Goal: Information Seeking & Learning: Learn about a topic

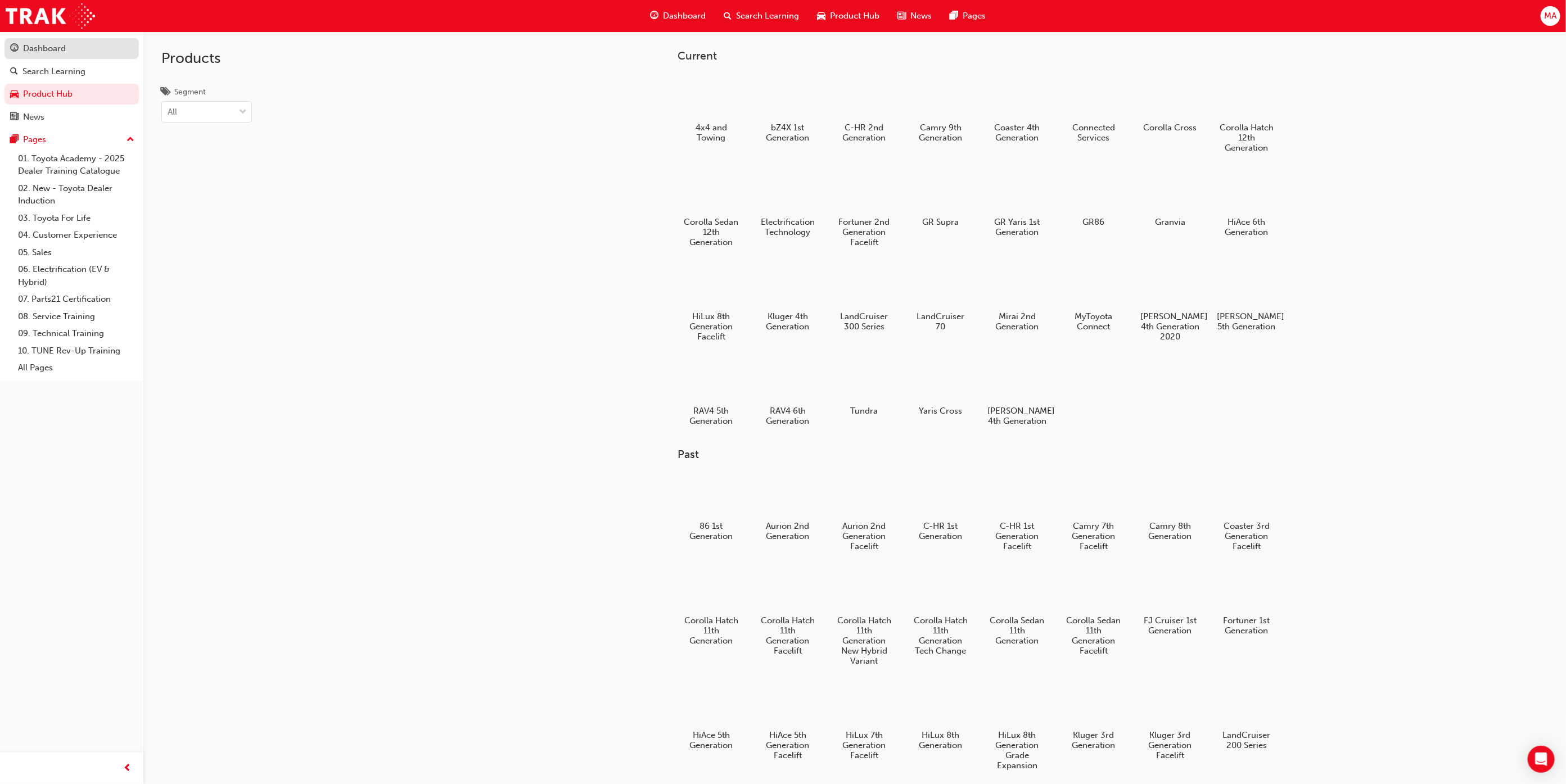
click at [74, 51] on div "Dashboard" at bounding box center [72, 48] width 123 height 14
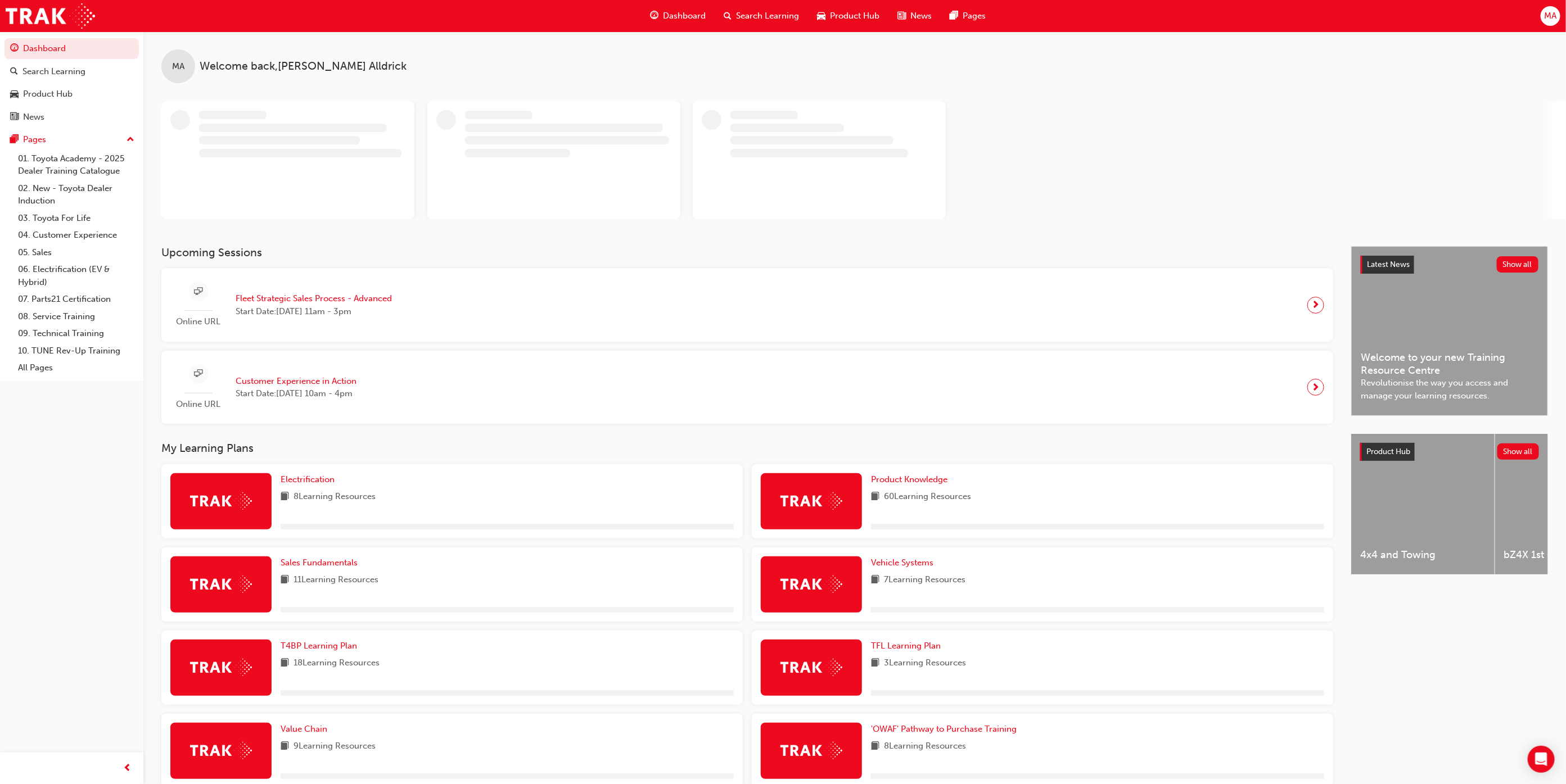
click at [766, 21] on span "Search Learning" at bounding box center [767, 16] width 63 height 13
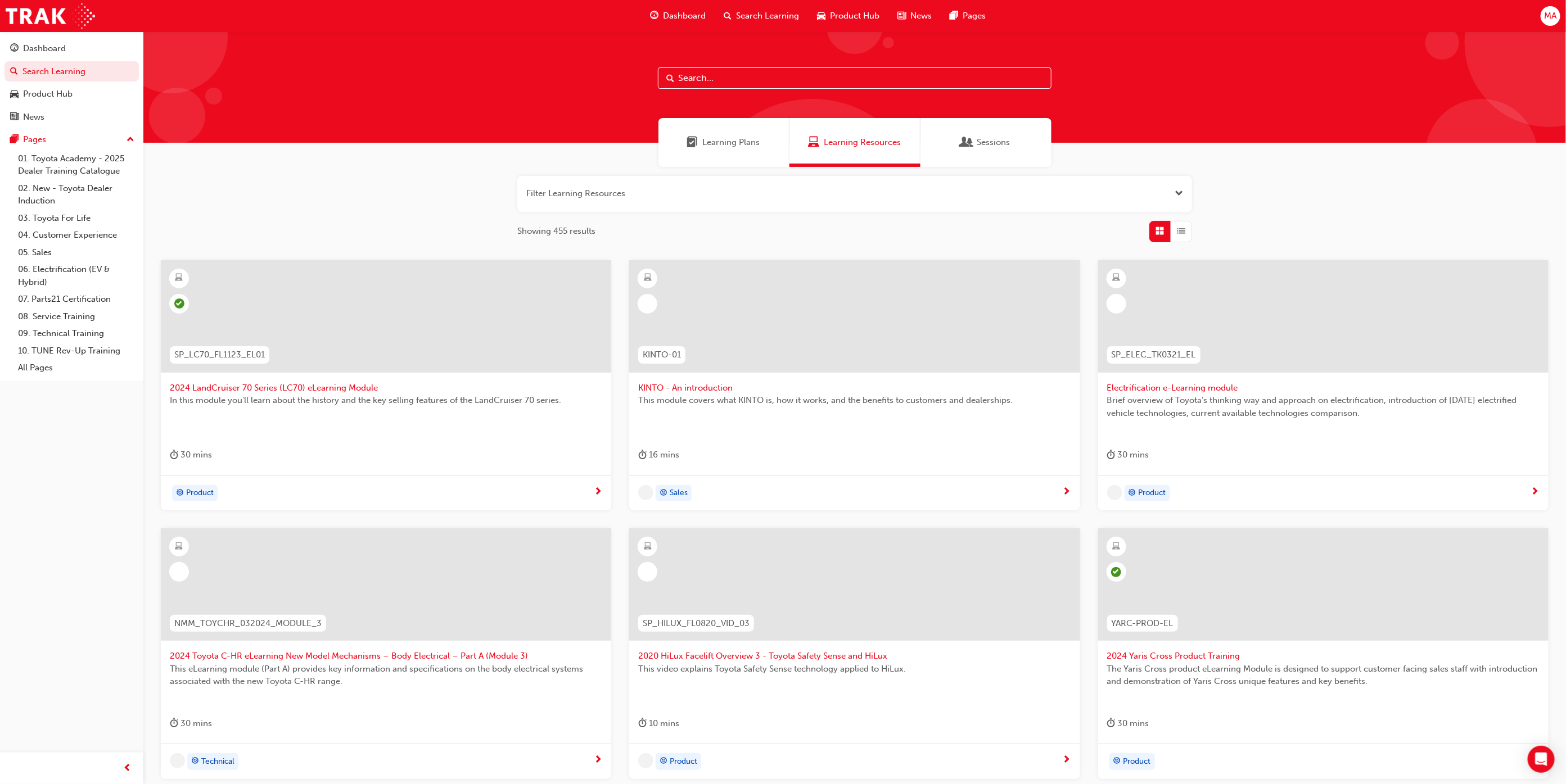
click at [857, 76] on input "text" at bounding box center [854, 78] width 393 height 22
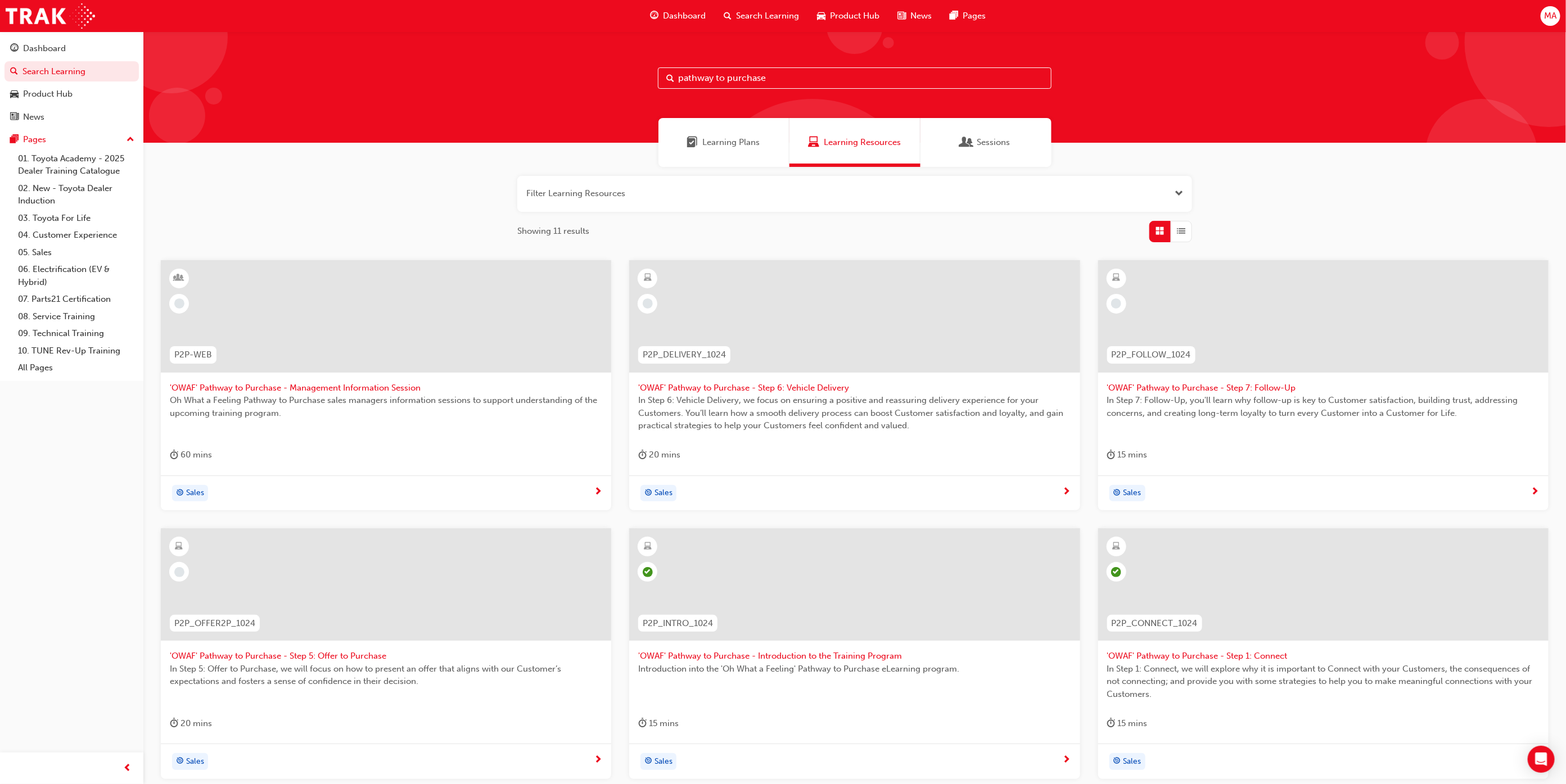
type input "pathway to purchase"
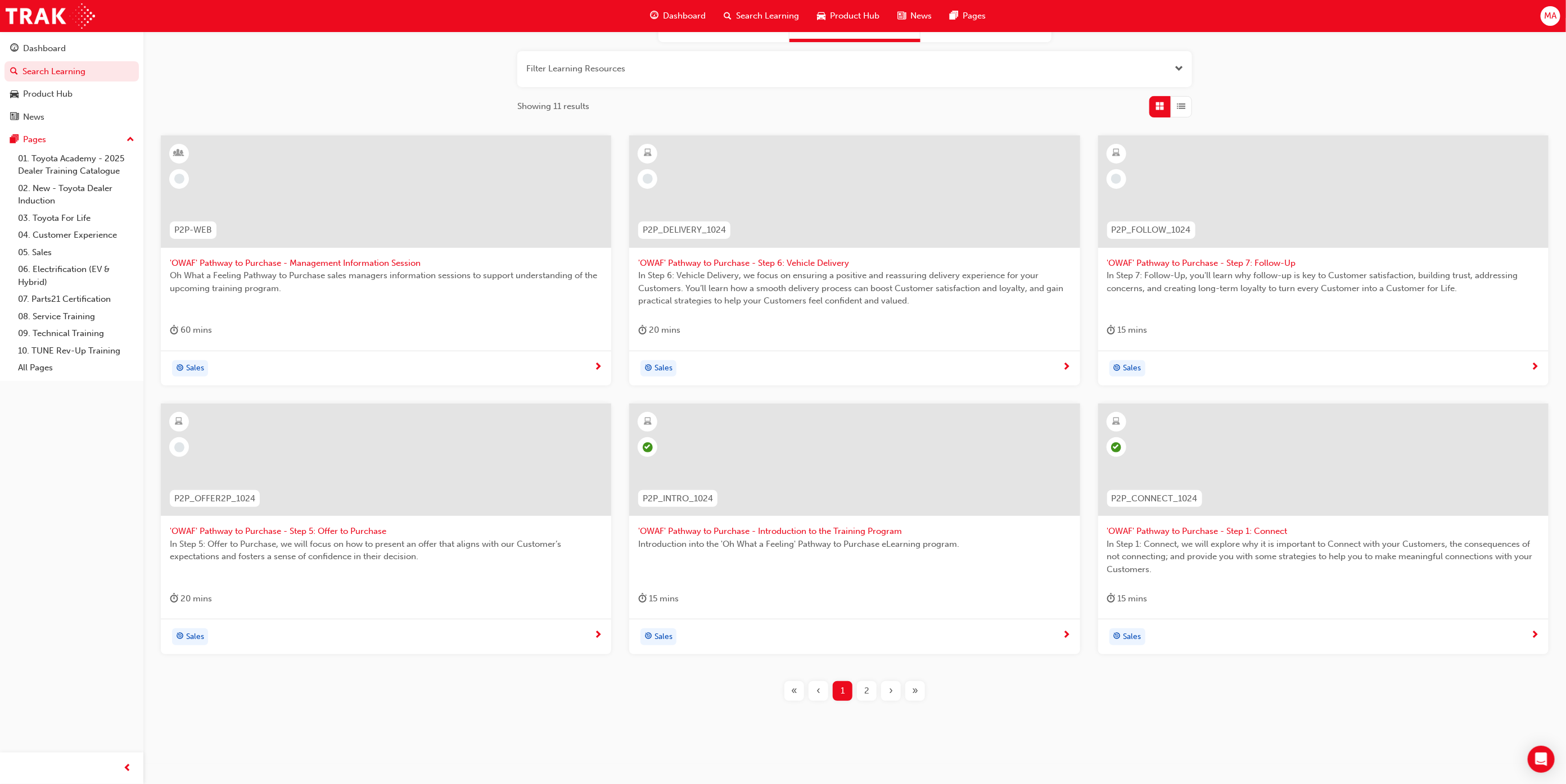
scroll to position [132, 0]
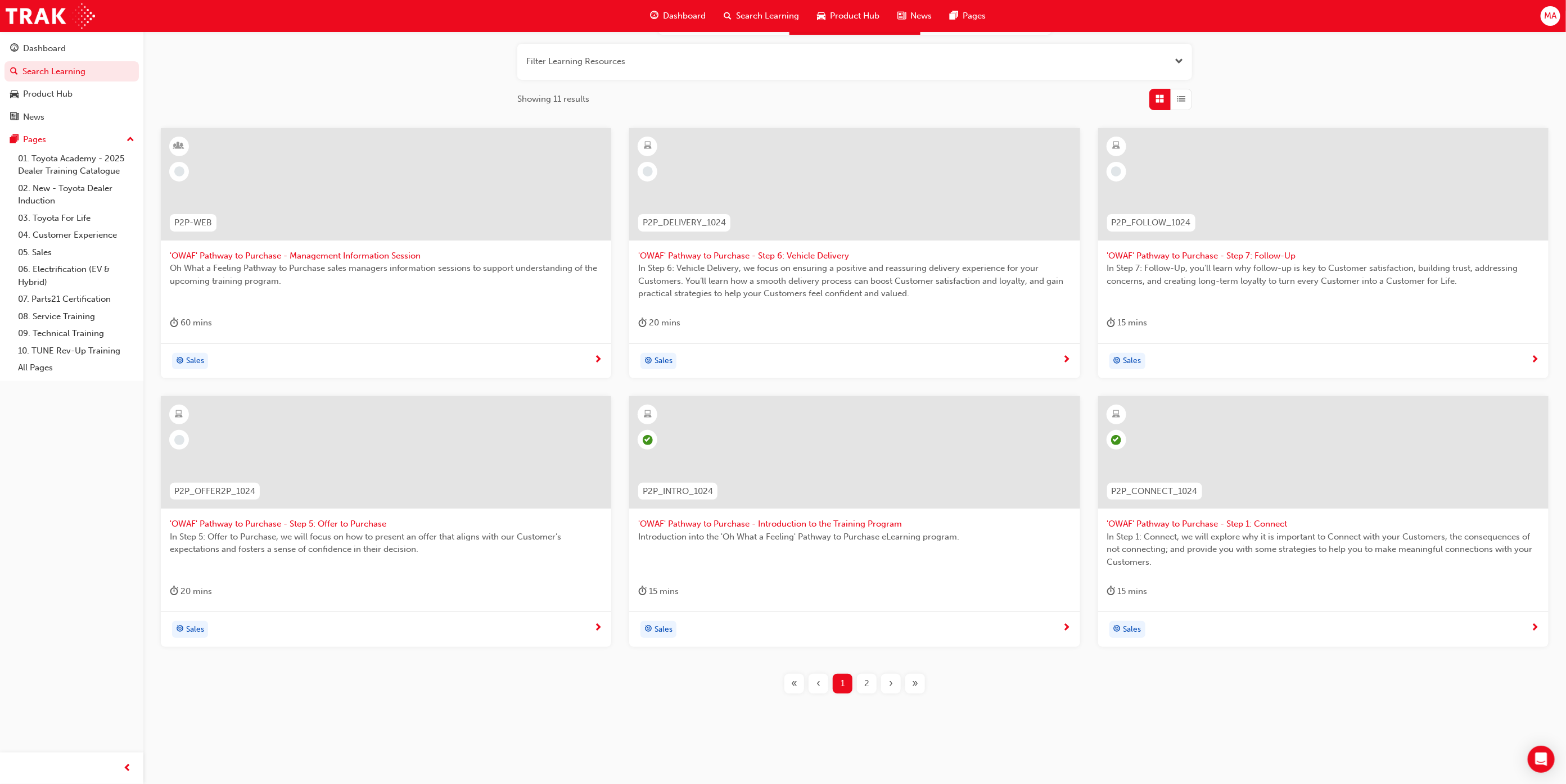
click at [904, 515] on div at bounding box center [854, 462] width 432 height 112
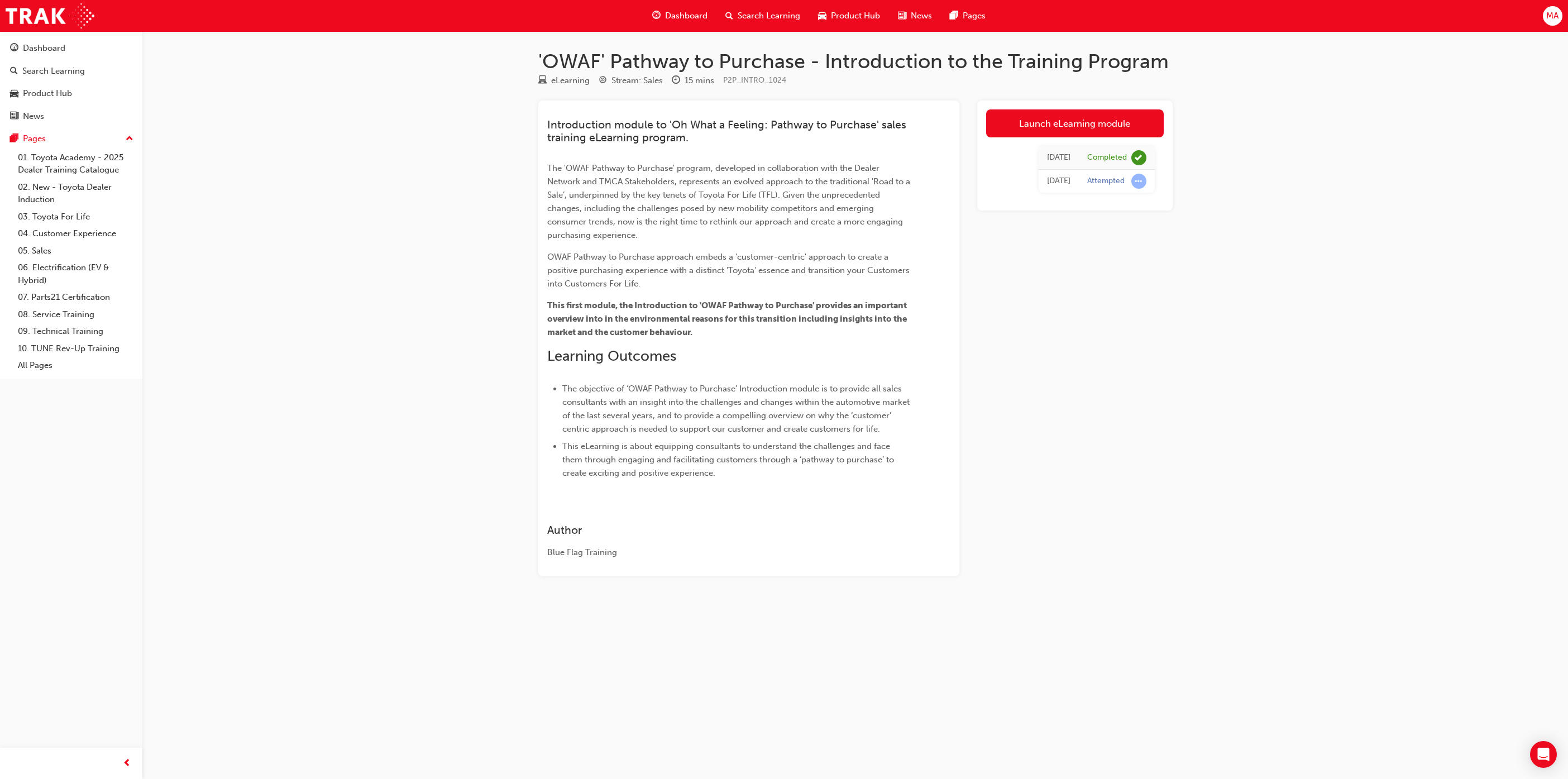
click at [784, 6] on div "Search Learning" at bounding box center [763, 15] width 93 height 23
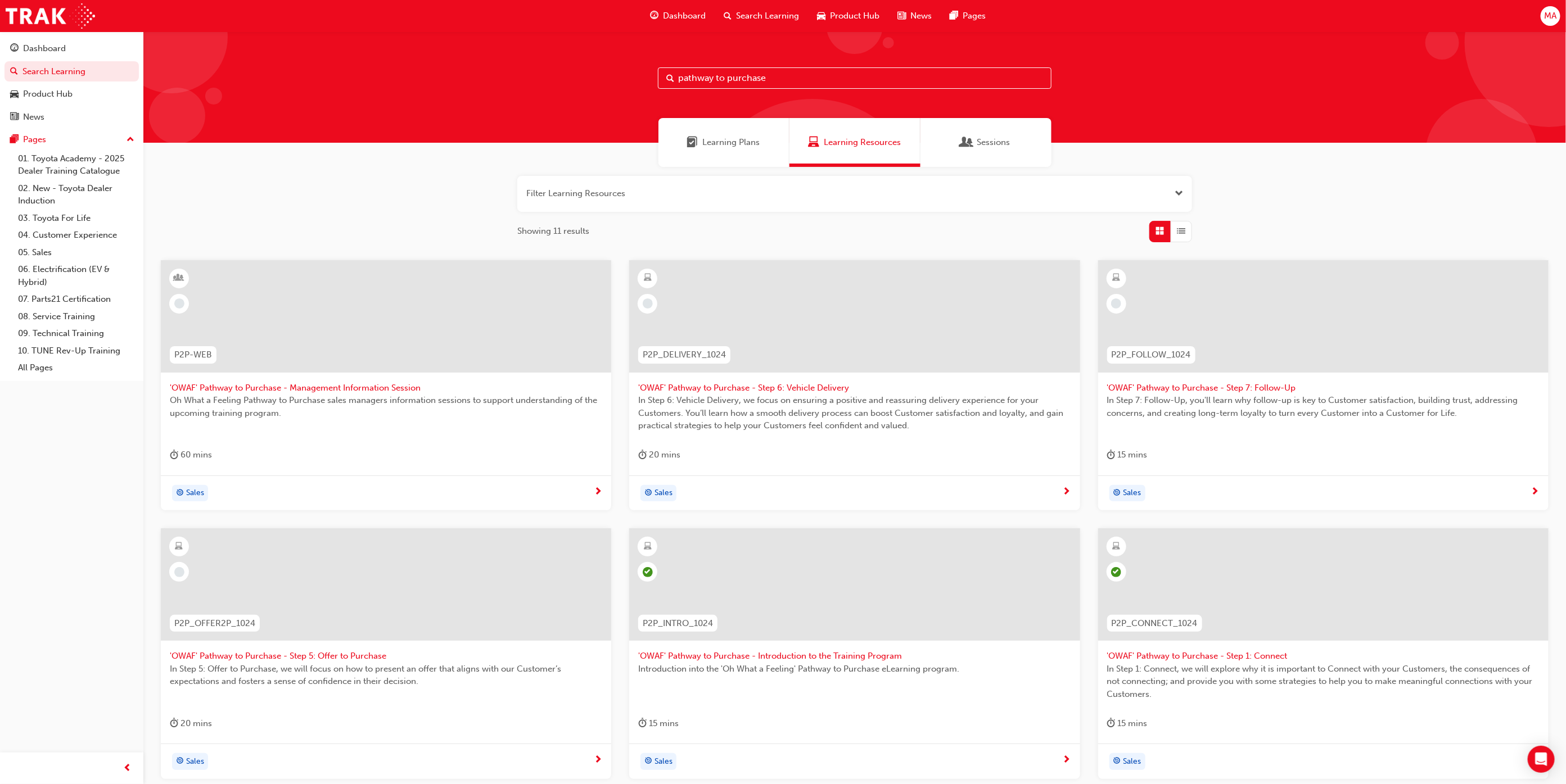
click at [702, 10] on span "Dashboard" at bounding box center [684, 16] width 42 height 13
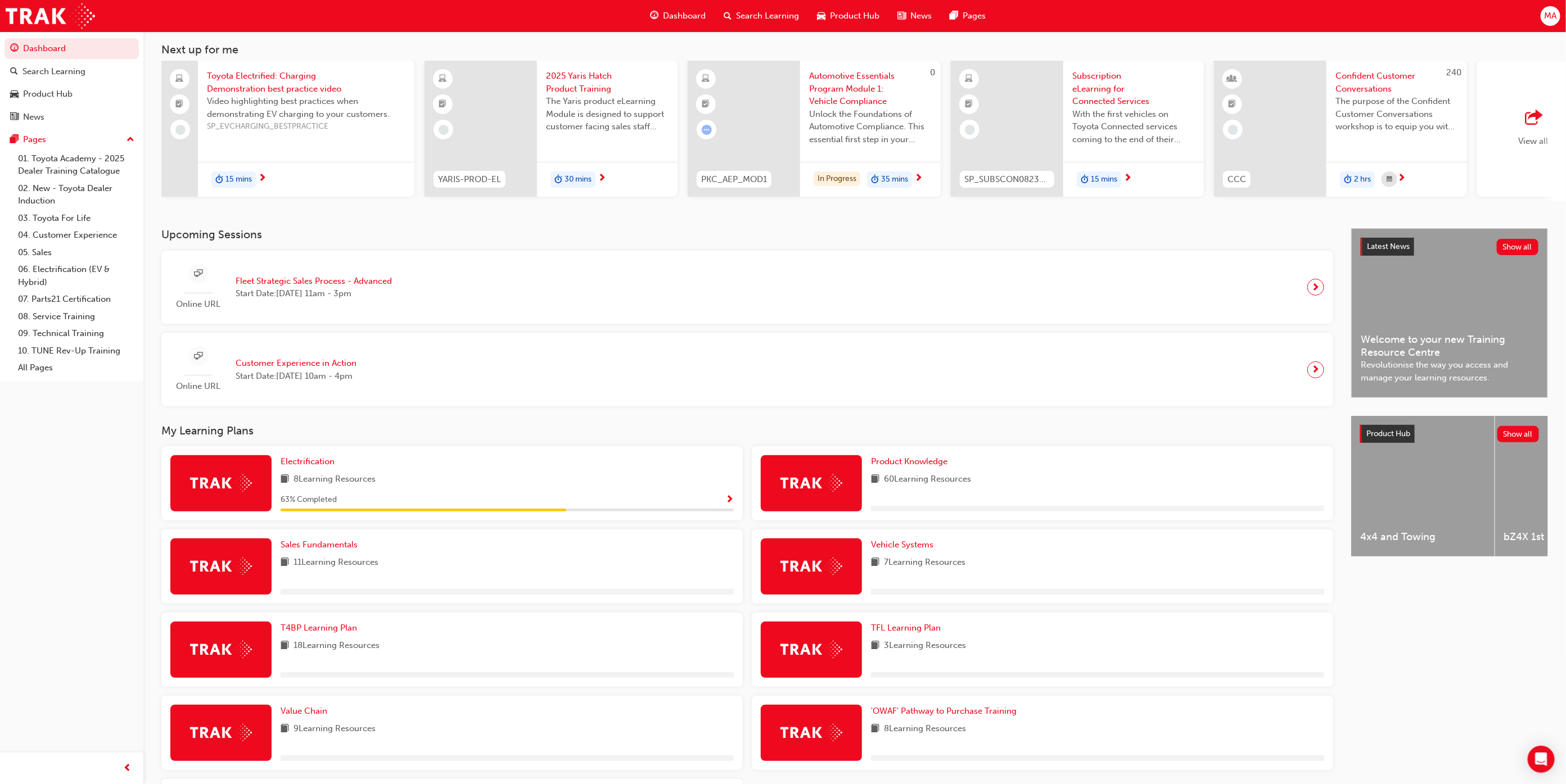
scroll to position [188, 0]
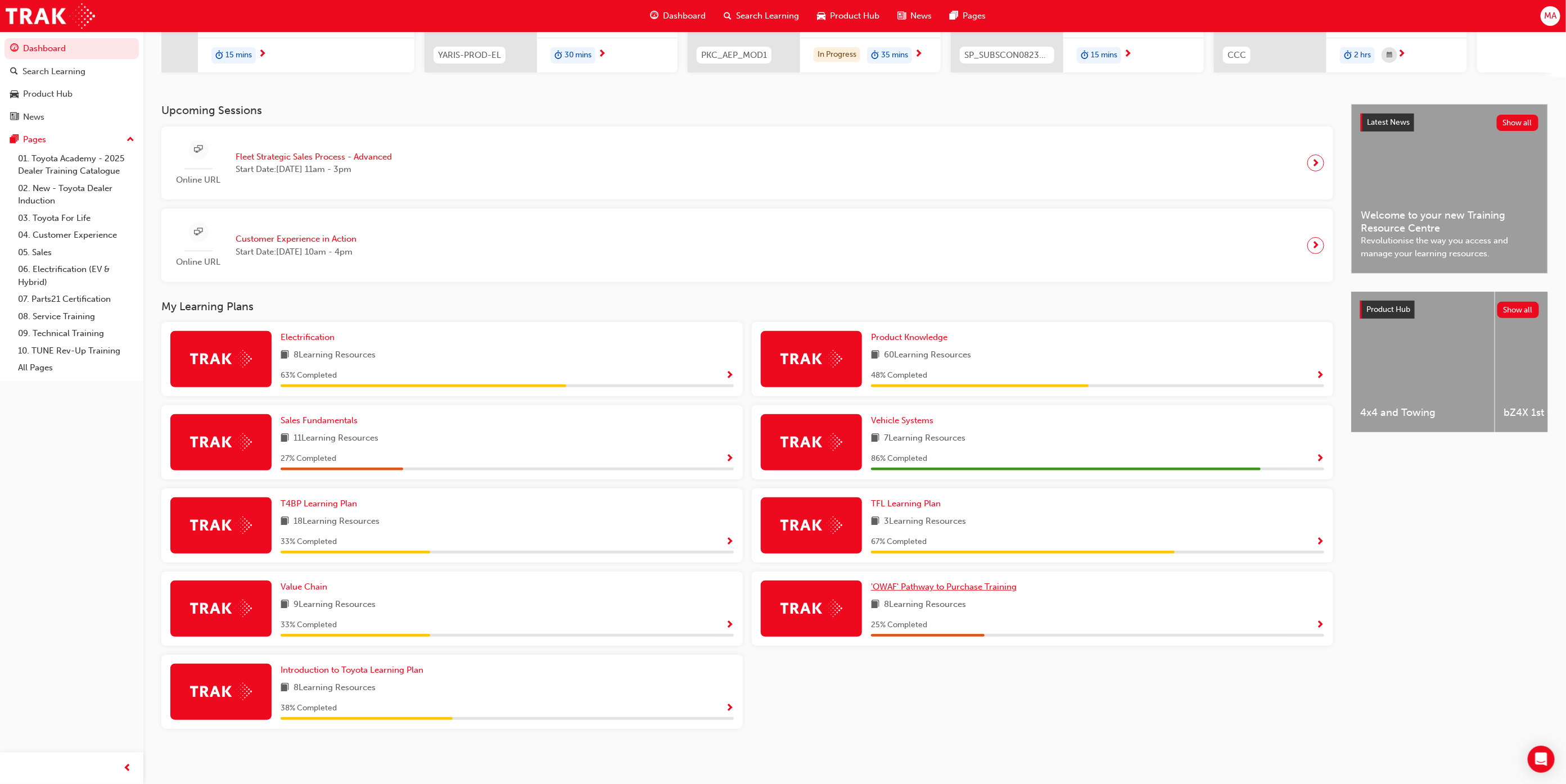
click at [1000, 592] on link "'OWAF' Pathway to Purchase Training" at bounding box center [946, 587] width 150 height 13
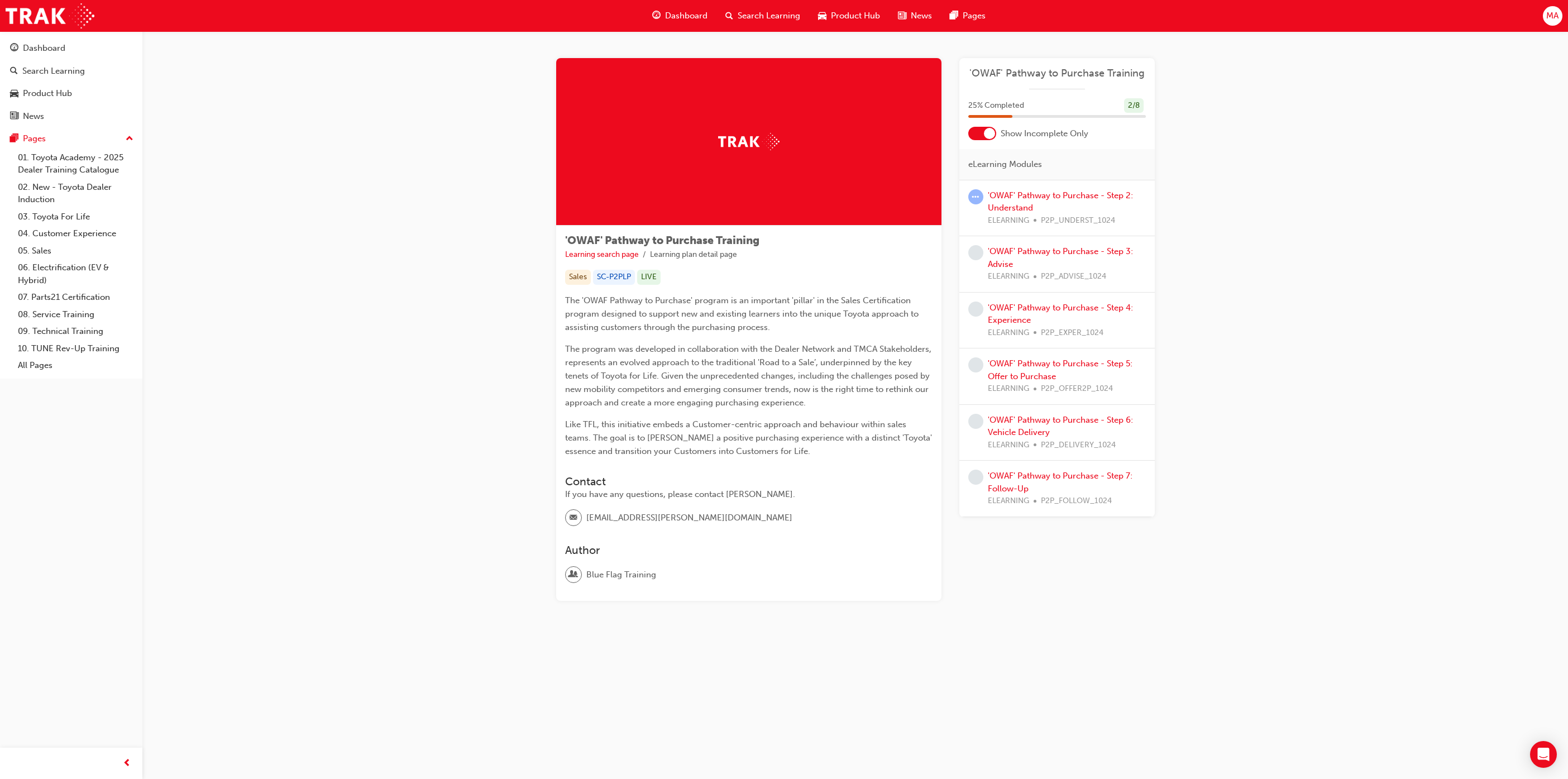
click at [976, 133] on div at bounding box center [982, 134] width 28 height 14
click at [1024, 317] on link "'OWAF' Pathway to Purchase - Step 2: Understand" at bounding box center [1060, 313] width 145 height 23
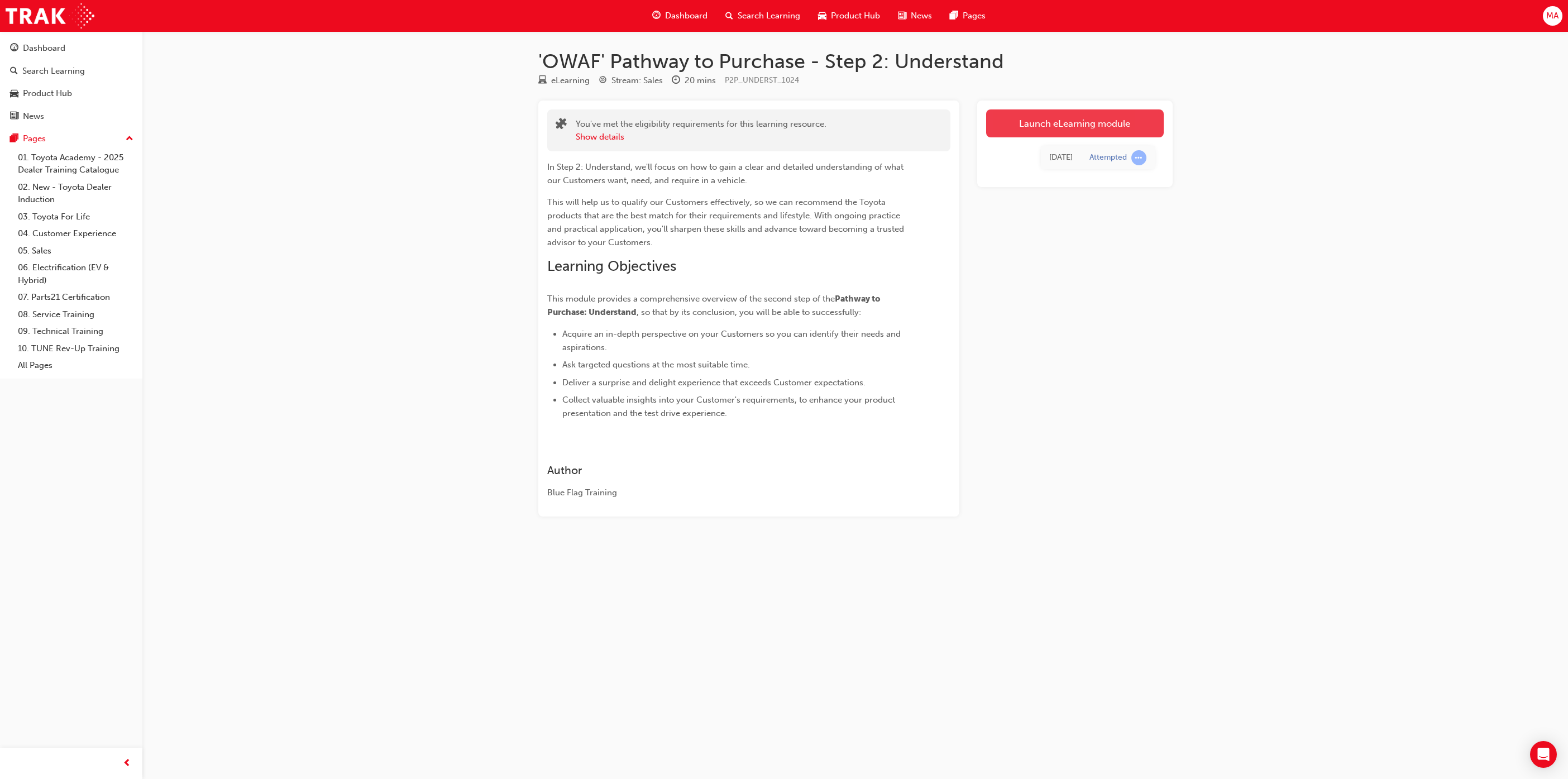
click at [1111, 125] on link "Launch eLearning module" at bounding box center [1074, 123] width 178 height 28
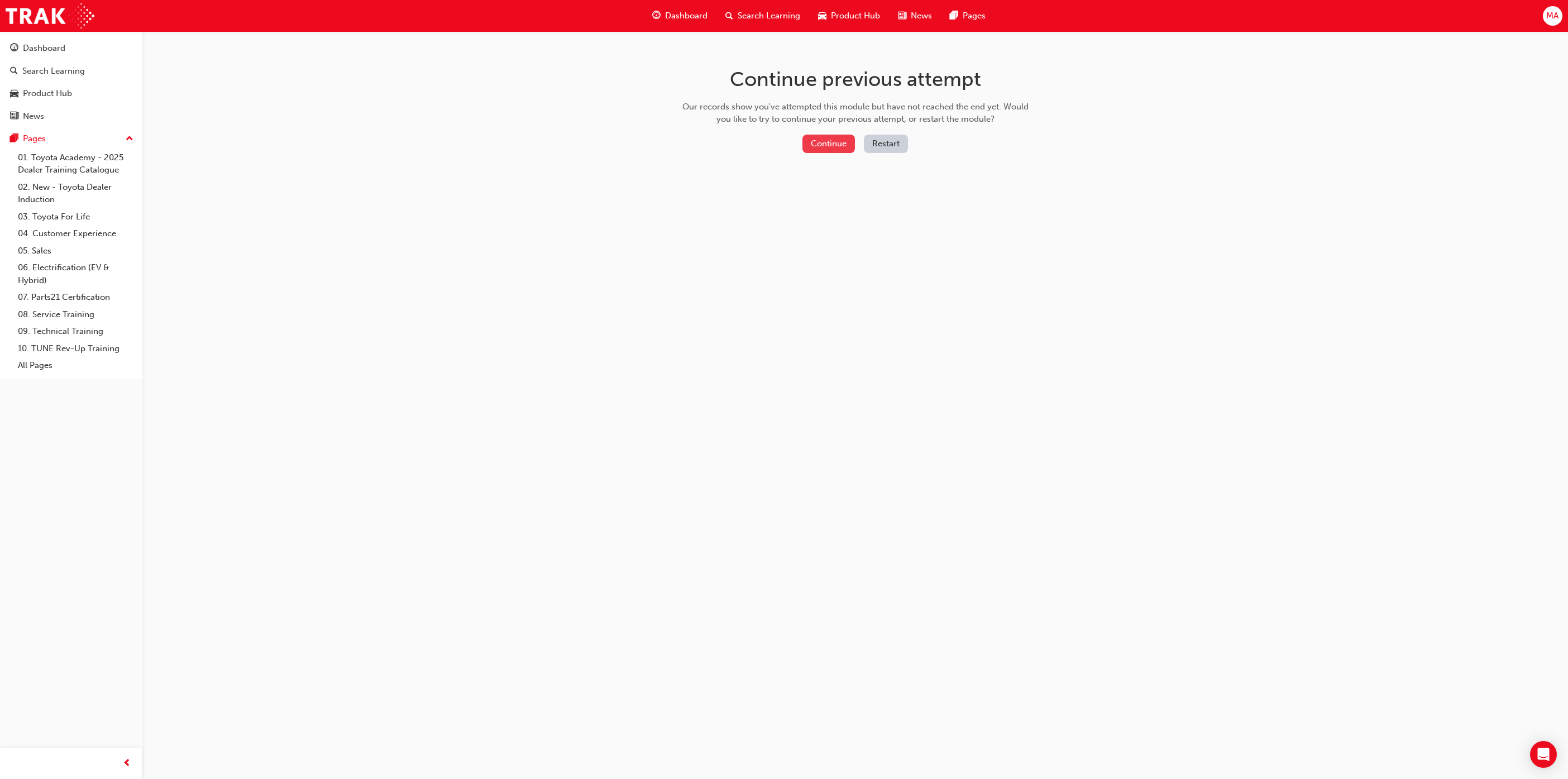
click at [817, 143] on button "Continue" at bounding box center [828, 143] width 52 height 18
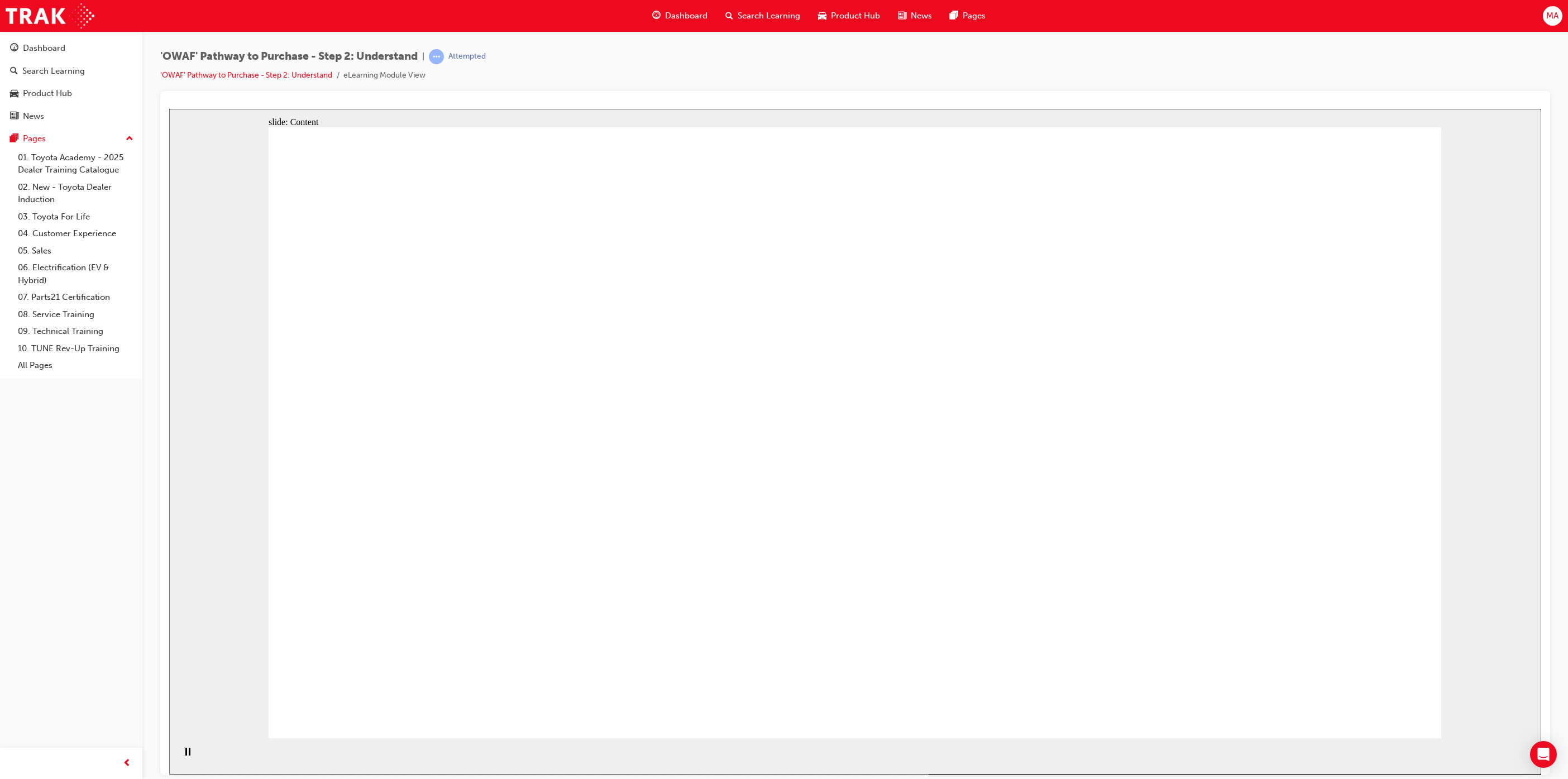
drag, startPoint x: 1061, startPoint y: 560, endPoint x: 1055, endPoint y: 549, distance: 12.5
drag, startPoint x: 1055, startPoint y: 549, endPoint x: 1052, endPoint y: 544, distance: 5.8
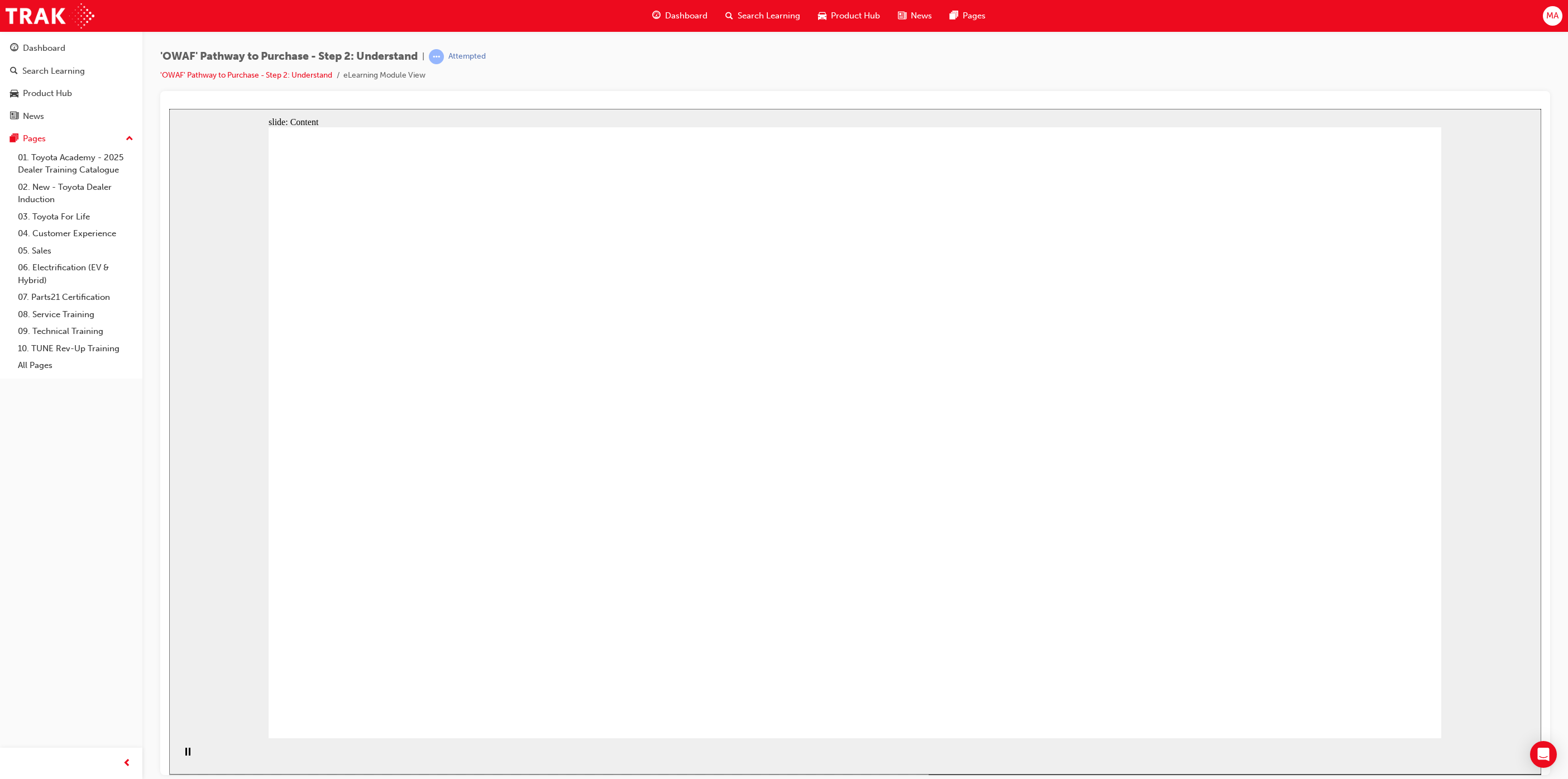
drag, startPoint x: 1147, startPoint y: 466, endPoint x: 1216, endPoint y: 462, distance: 69.1
drag, startPoint x: 1043, startPoint y: 525, endPoint x: 994, endPoint y: 528, distance: 49.1
